Goal: Transaction & Acquisition: Subscribe to service/newsletter

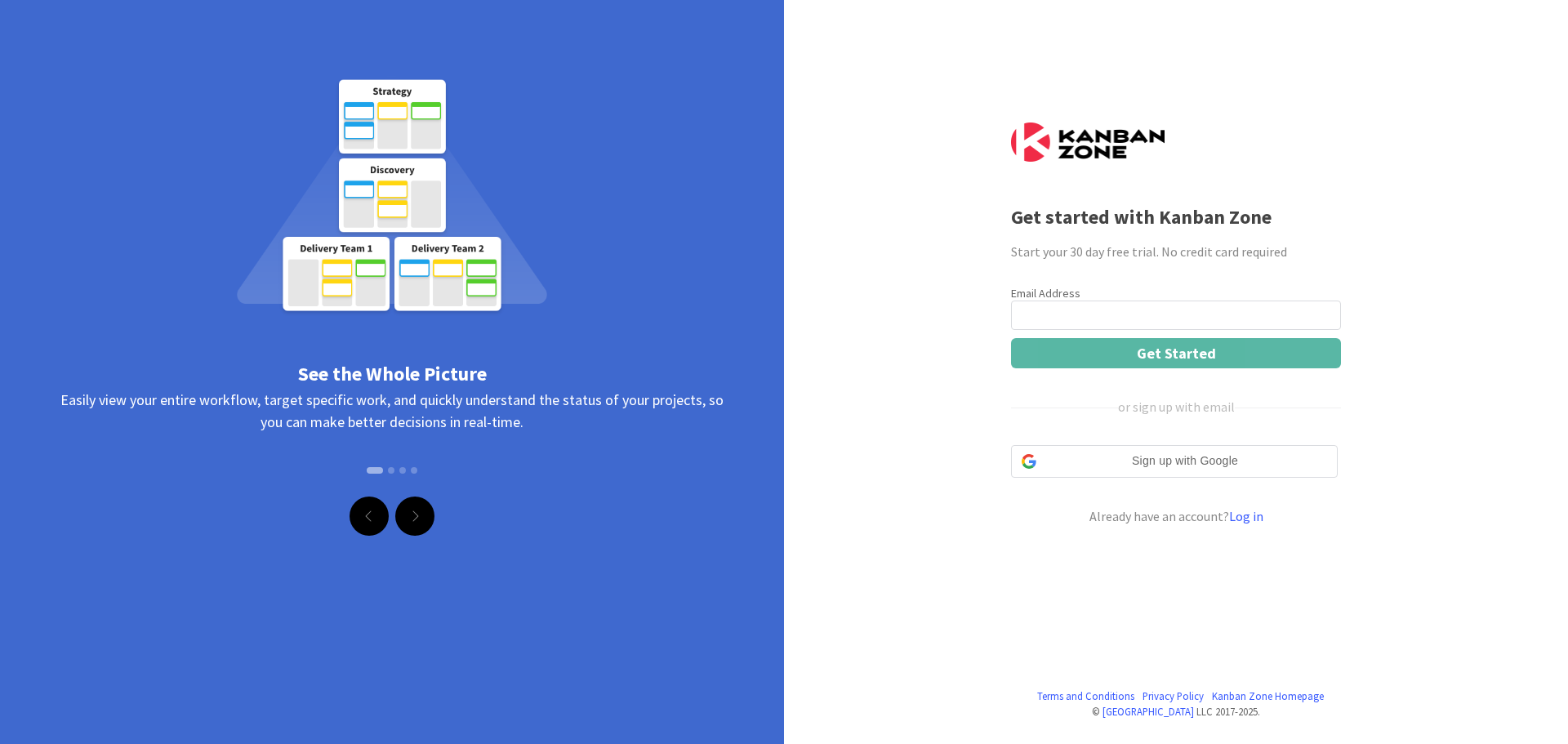
click at [1158, 316] on input "email" at bounding box center [1175, 316] width 330 height 29
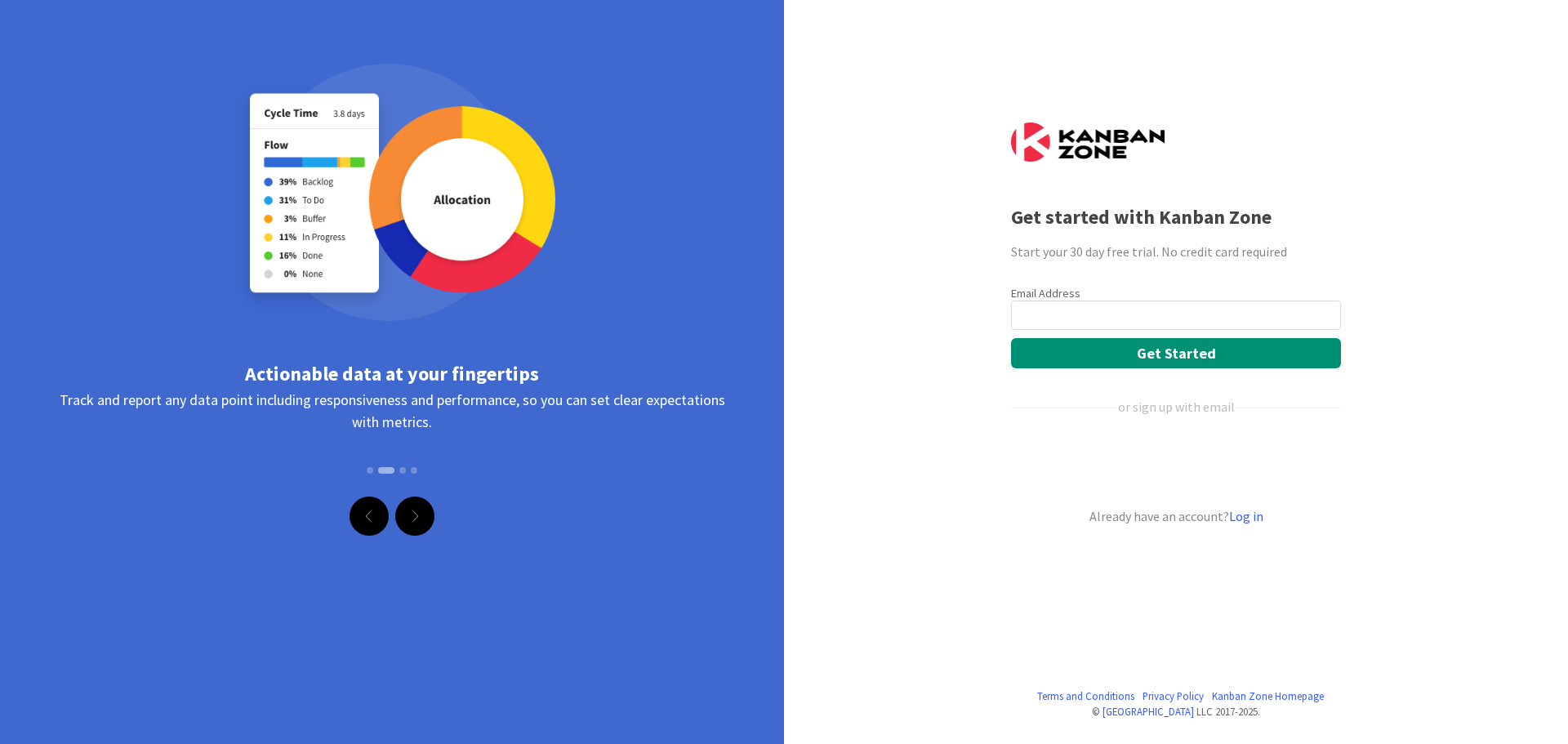
type input "[EMAIL_ADDRESS][DOMAIN_NAME]"
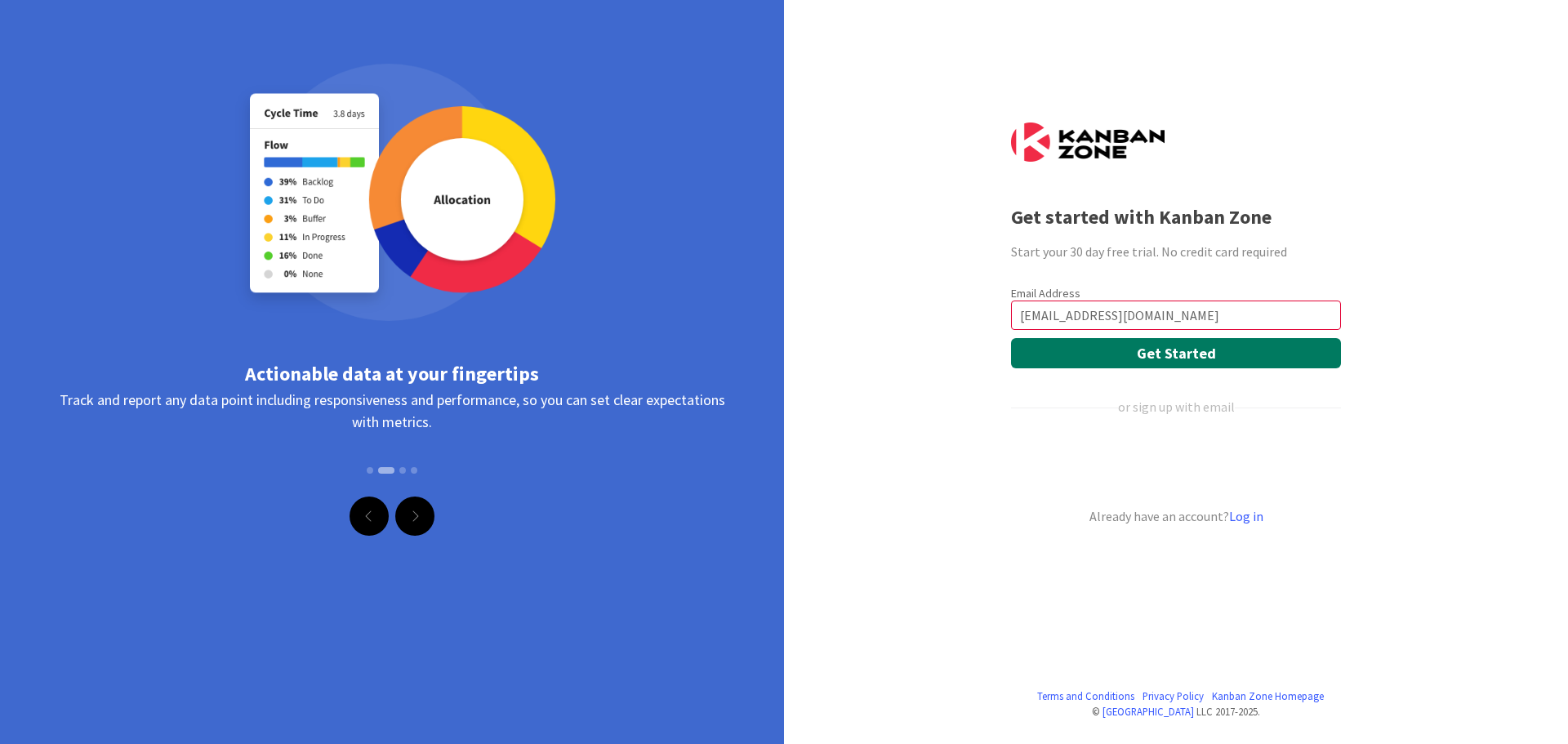
click at [1096, 352] on button "Get Started" at bounding box center [1175, 353] width 330 height 30
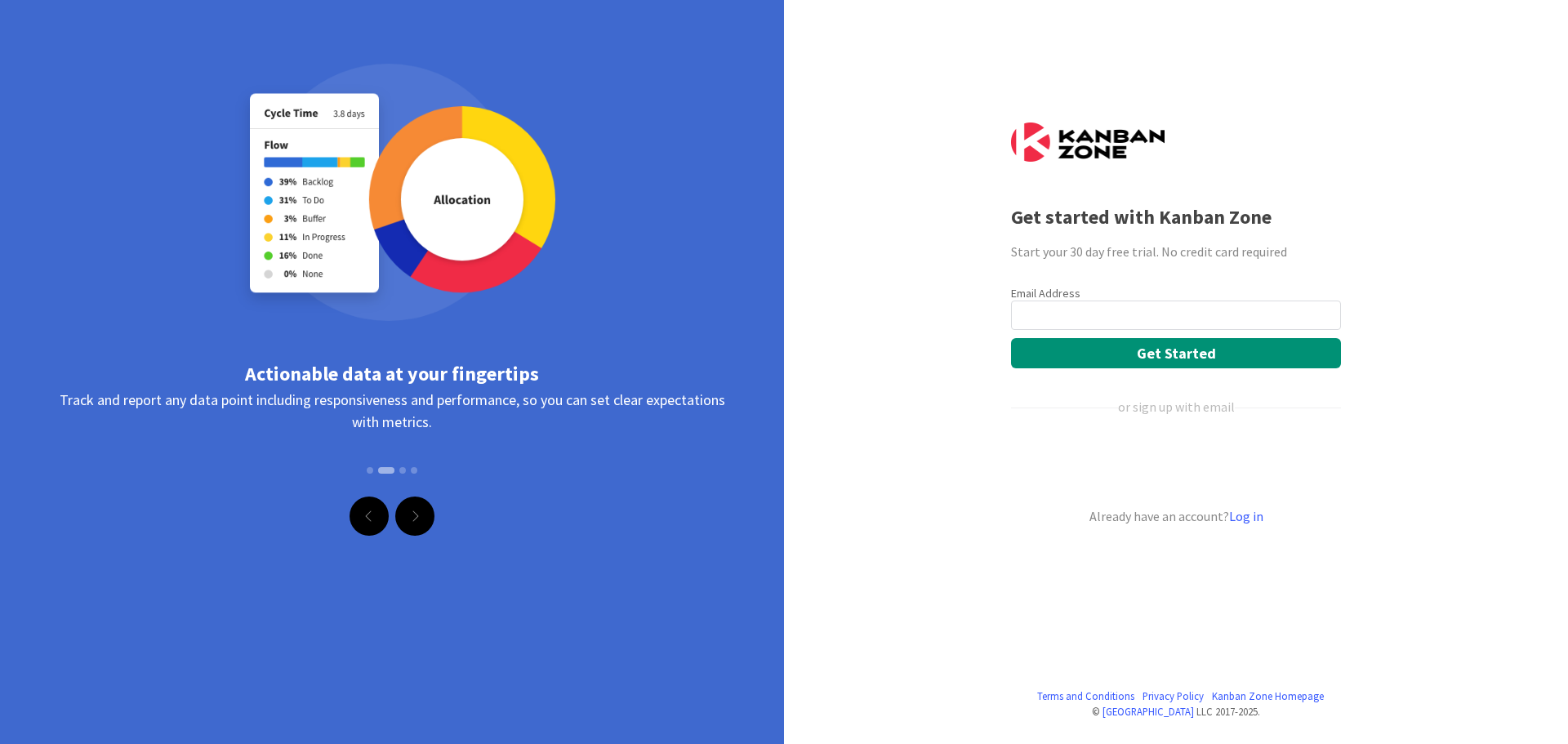
click at [356, 178] on div at bounding box center [391, 191] width 327 height 335
